Goal: Book appointment/travel/reservation

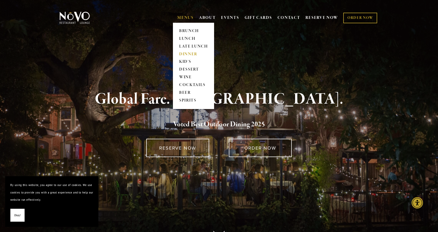
click at [191, 54] on link "DINNER" at bounding box center [193, 54] width 32 height 8
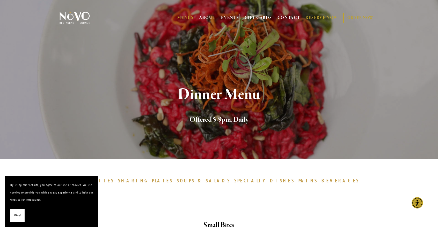
click at [320, 15] on link "RESERVE NOW" at bounding box center [321, 18] width 33 height 10
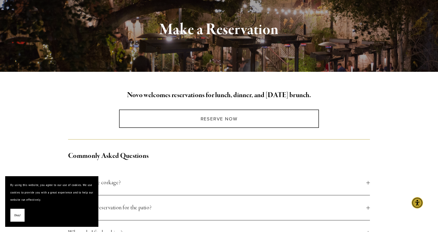
scroll to position [57, 0]
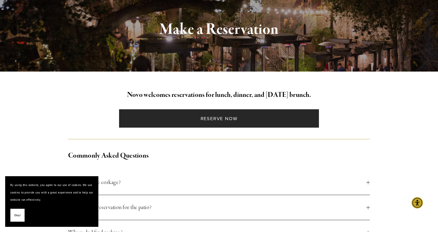
click at [219, 119] on link "Reserve Now" at bounding box center [219, 118] width 200 height 18
